Goal: Information Seeking & Learning: Learn about a topic

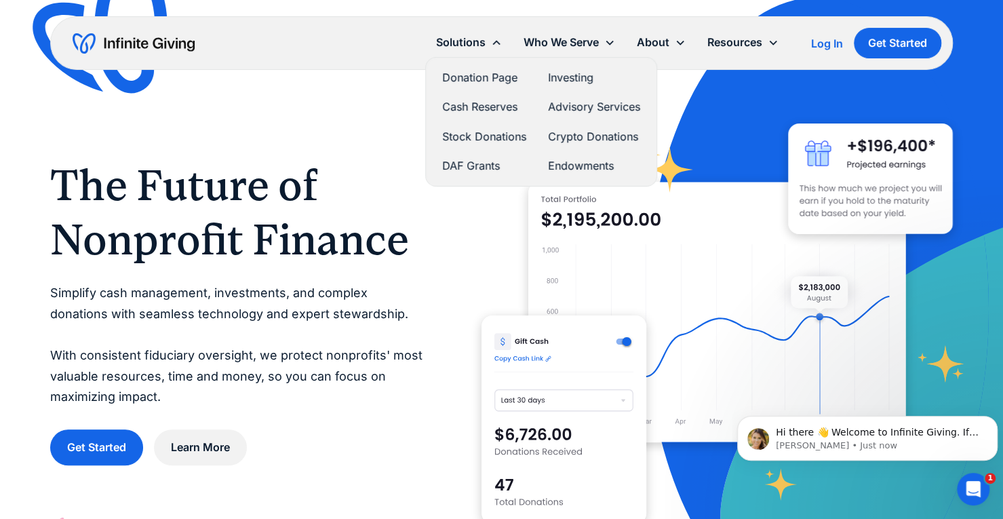
click at [490, 104] on link "Cash Reserves" at bounding box center [484, 107] width 84 height 18
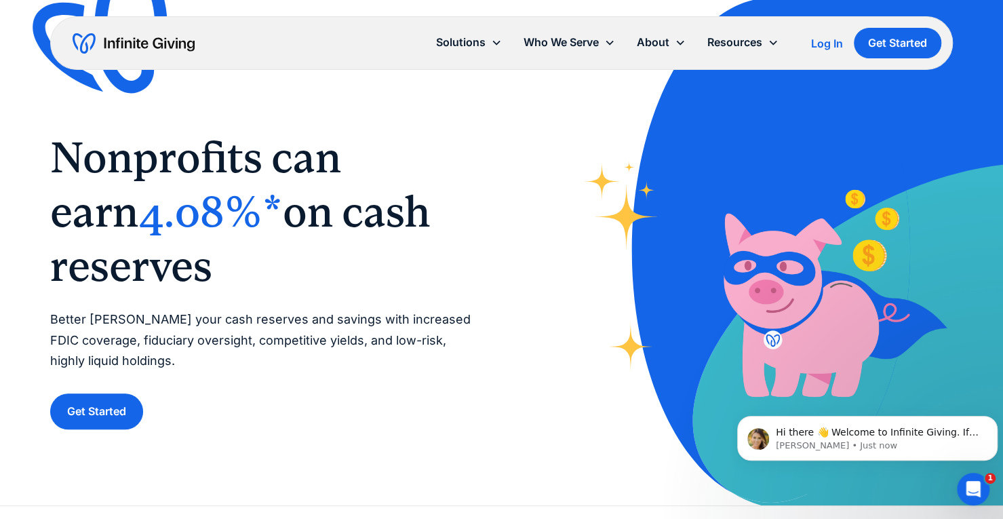
click at [176, 43] on img "home" at bounding box center [134, 44] width 122 height 22
